Goal: Task Accomplishment & Management: Manage account settings

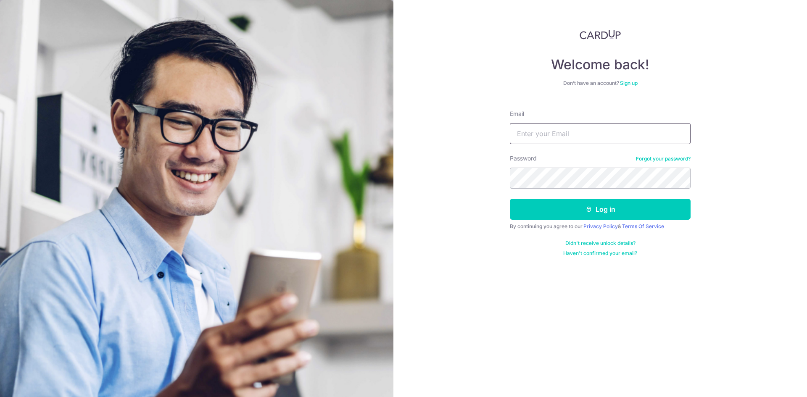
click at [597, 130] on input "Email" at bounding box center [600, 133] width 181 height 21
type input "[EMAIL_ADDRESS][DOMAIN_NAME]"
click at [510, 199] on button "Log in" at bounding box center [600, 209] width 181 height 21
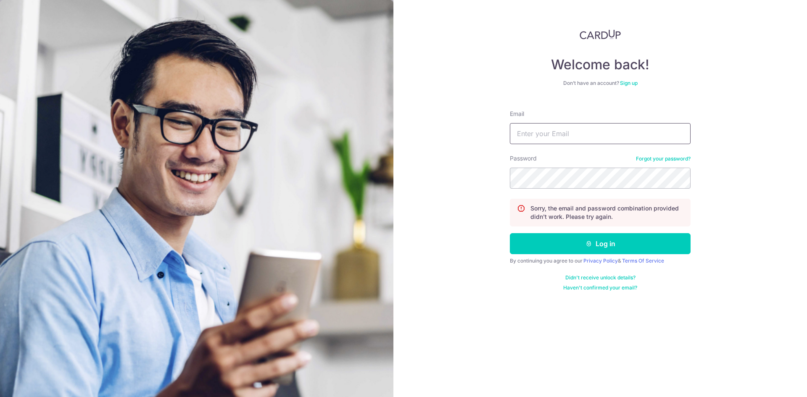
click at [562, 129] on input "Email" at bounding box center [600, 133] width 181 height 21
click at [554, 138] on input "Email" at bounding box center [600, 133] width 181 height 21
type input "[EMAIL_ADDRESS][DOMAIN_NAME]"
click at [510, 233] on button "Log in" at bounding box center [600, 243] width 181 height 21
